Goal: Find specific page/section: Find specific page/section

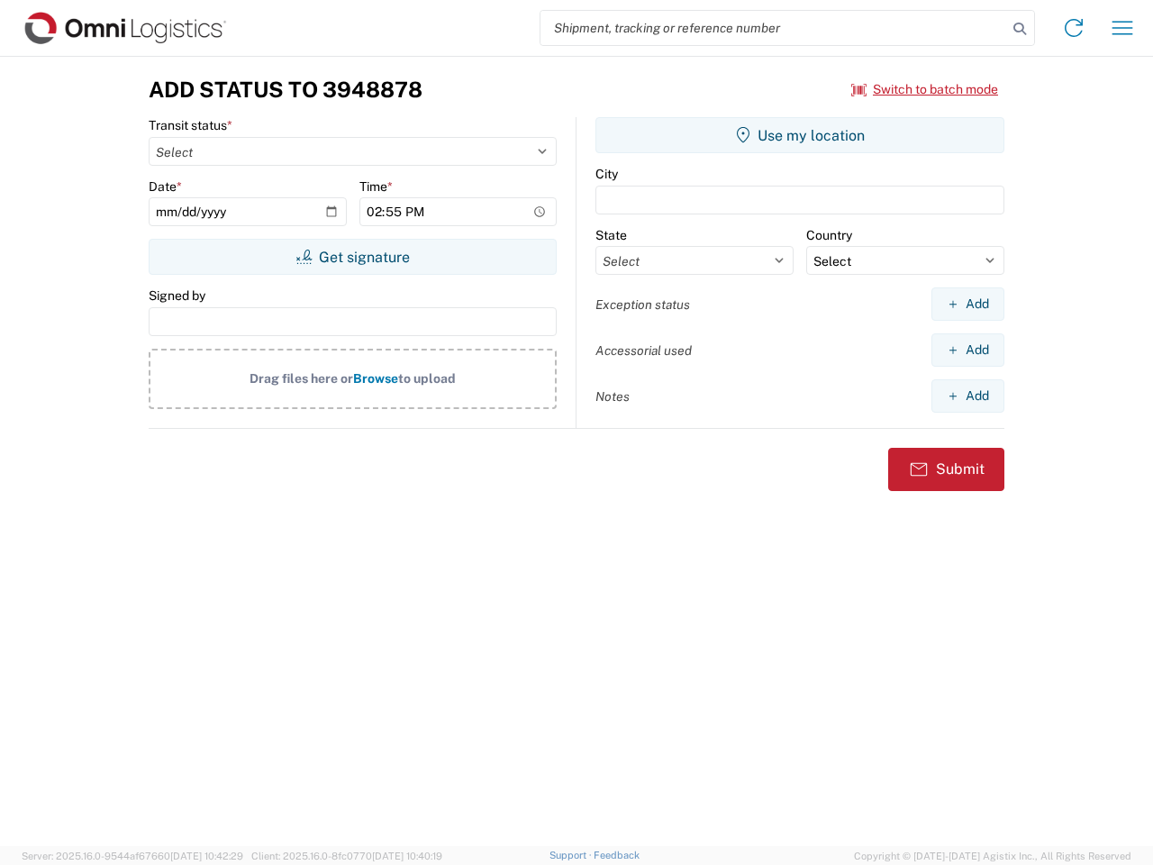
click at [774, 28] on input "search" at bounding box center [774, 28] width 467 height 34
click at [1020, 29] on icon at bounding box center [1019, 28] width 25 height 25
click at [1074, 28] on icon at bounding box center [1074, 28] width 29 height 29
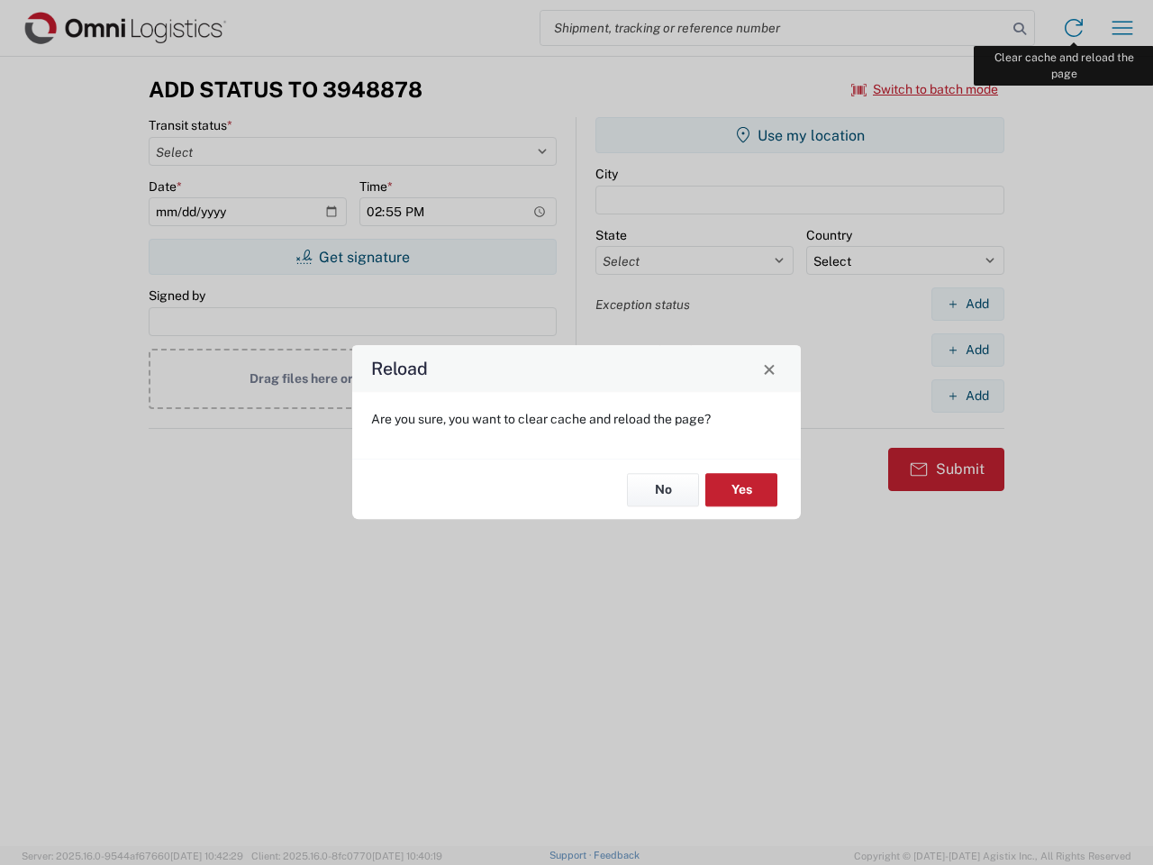
click at [1123, 28] on div "Reload Are you sure, you want to clear cache and reload the page? No Yes" at bounding box center [576, 432] width 1153 height 865
click at [925, 89] on div "Reload Are you sure, you want to clear cache and reload the page? No Yes" at bounding box center [576, 432] width 1153 height 865
click at [352, 257] on div "Reload Are you sure, you want to clear cache and reload the page? No Yes" at bounding box center [576, 432] width 1153 height 865
click at [800, 135] on div "Reload Are you sure, you want to clear cache and reload the page? No Yes" at bounding box center [576, 432] width 1153 height 865
click at [968, 304] on div "Reload Are you sure, you want to clear cache and reload the page? No Yes" at bounding box center [576, 432] width 1153 height 865
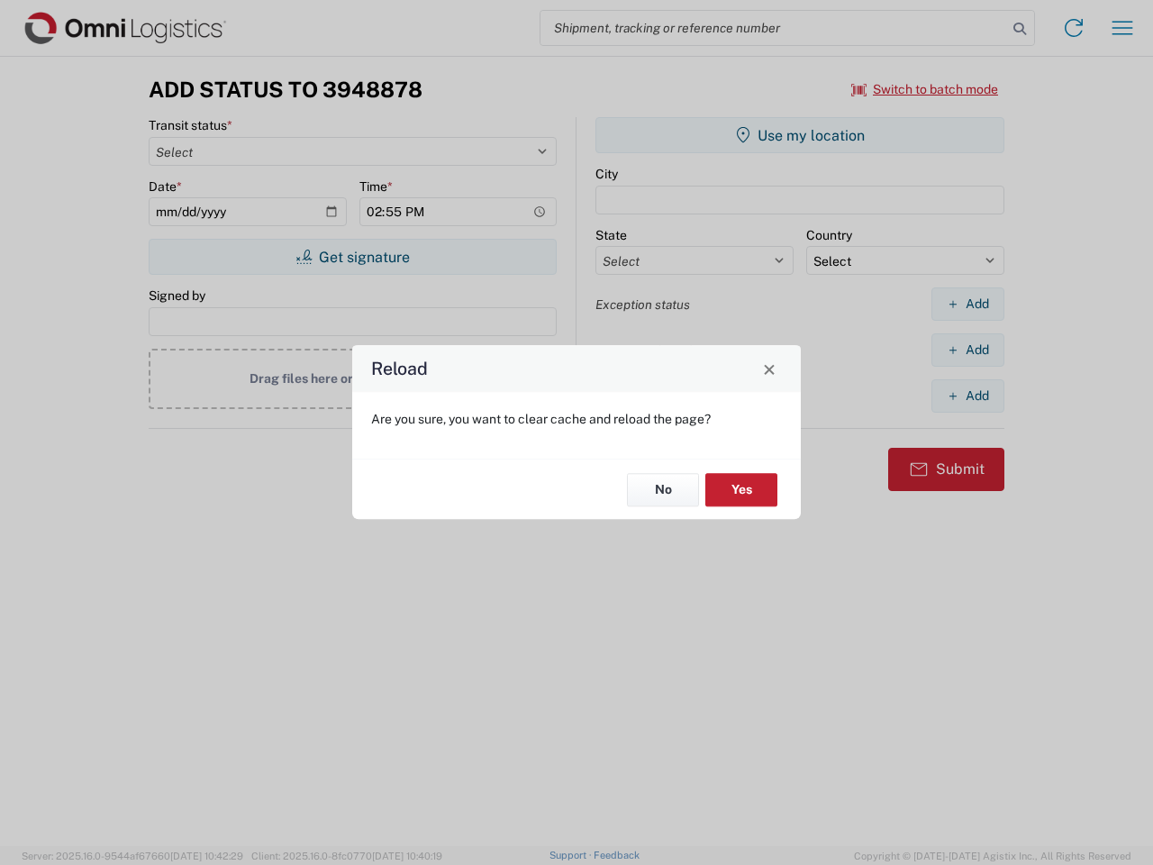
click at [968, 350] on div "Reload Are you sure, you want to clear cache and reload the page? No Yes" at bounding box center [576, 432] width 1153 height 865
click at [968, 396] on div "Reload Are you sure, you want to clear cache and reload the page? No Yes" at bounding box center [576, 432] width 1153 height 865
